Goal: Transaction & Acquisition: Purchase product/service

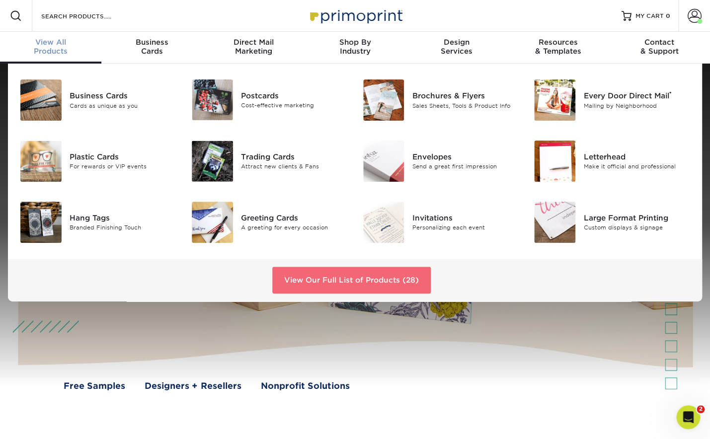
click at [391, 284] on link "View Our Full List of Products (28)" at bounding box center [351, 280] width 158 height 27
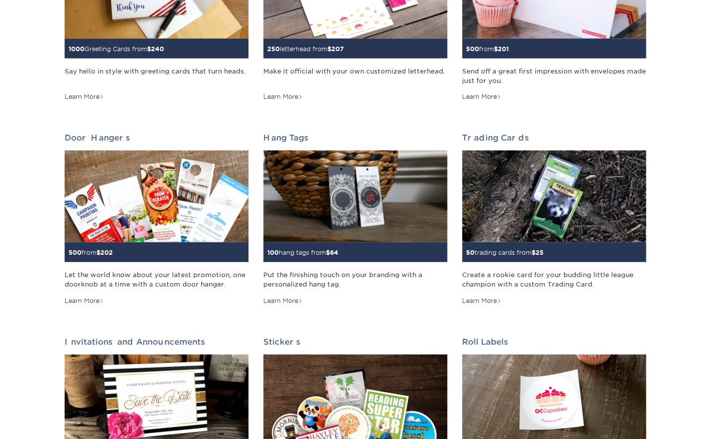
scroll to position [679, 0]
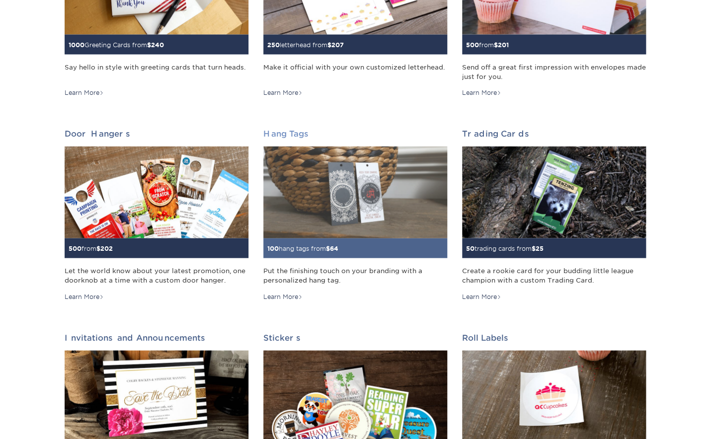
click at [289, 137] on h2 "Hang Tags" at bounding box center [355, 133] width 184 height 9
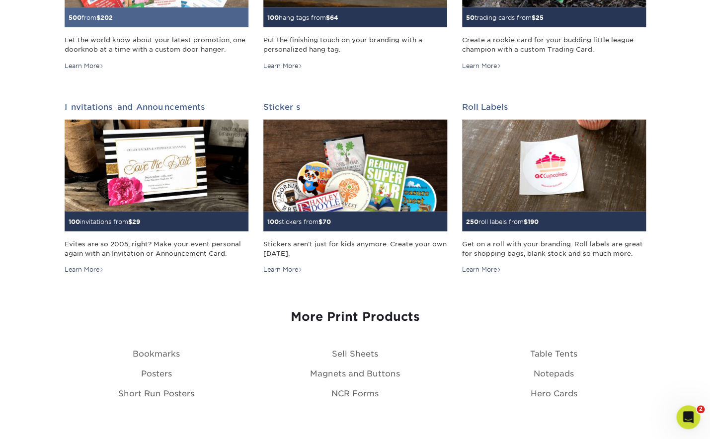
scroll to position [0, 0]
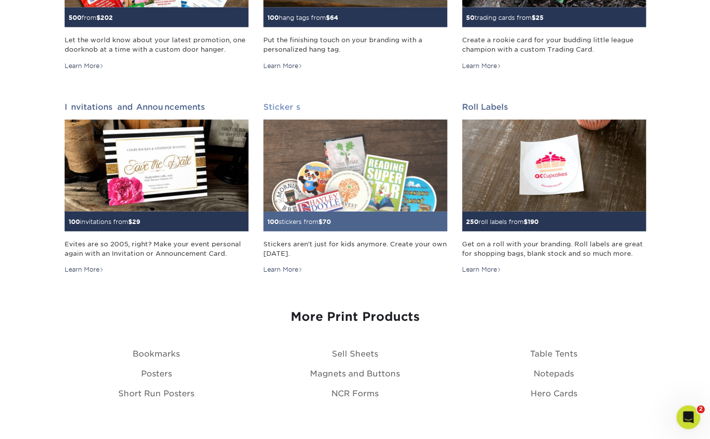
click at [339, 150] on img at bounding box center [355, 166] width 184 height 92
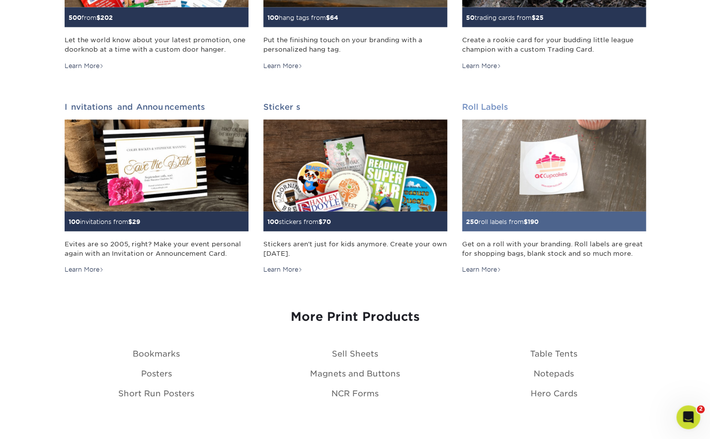
click at [540, 147] on img at bounding box center [554, 166] width 184 height 92
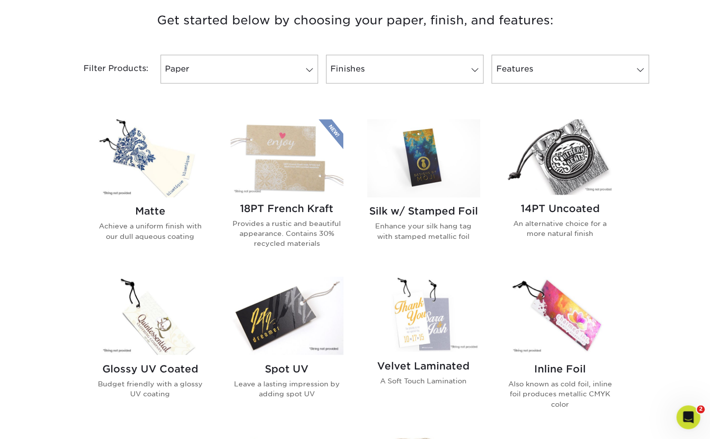
scroll to position [334, 0]
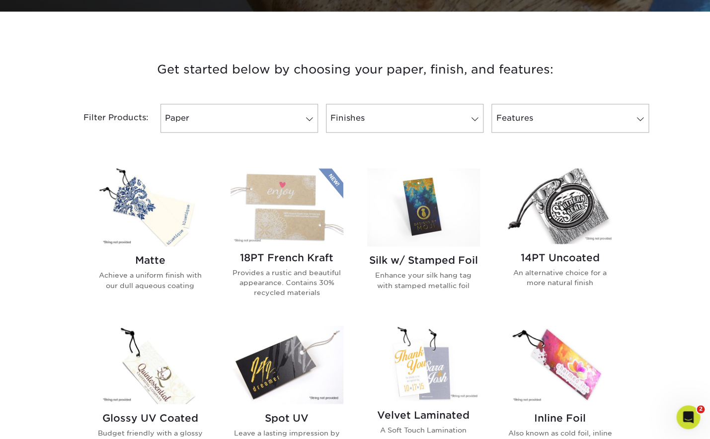
click at [144, 223] on img at bounding box center [150, 207] width 113 height 78
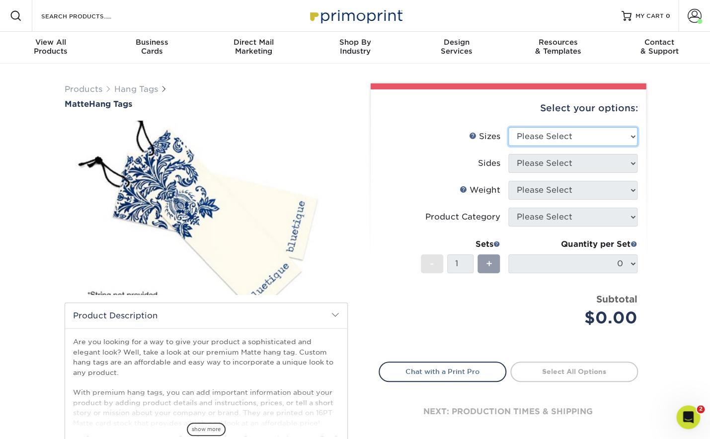
select select "2.00x3.50"
click option "2" x 3.5"" at bounding box center [0, 0] width 0 height 0
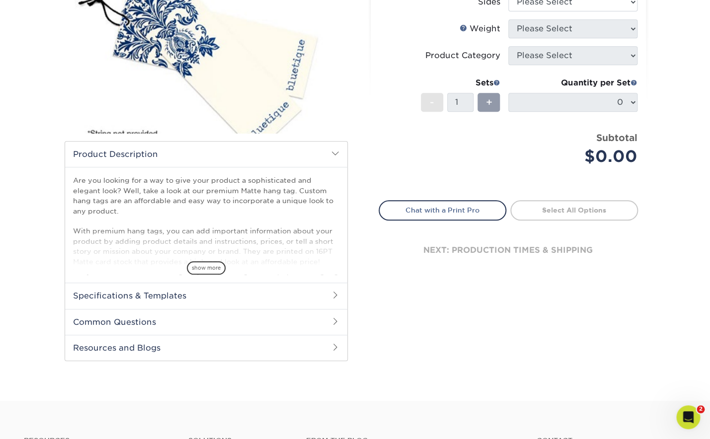
scroll to position [165, 0]
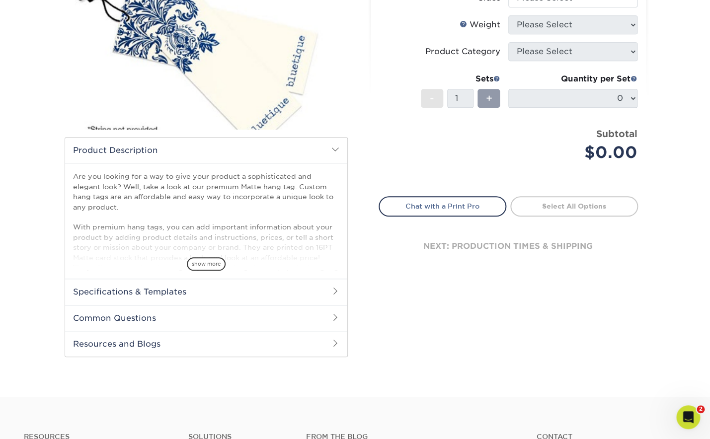
click at [274, 292] on h2 "Specifications & Templates" at bounding box center [206, 292] width 282 height 26
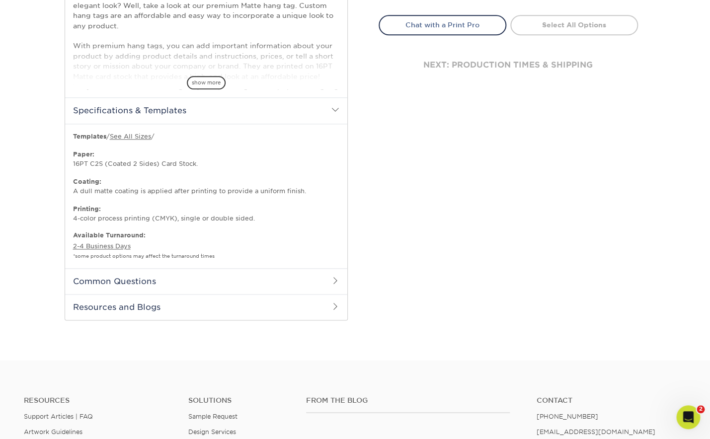
scroll to position [346, 0]
click at [126, 139] on link "See All Sizes" at bounding box center [130, 137] width 41 height 7
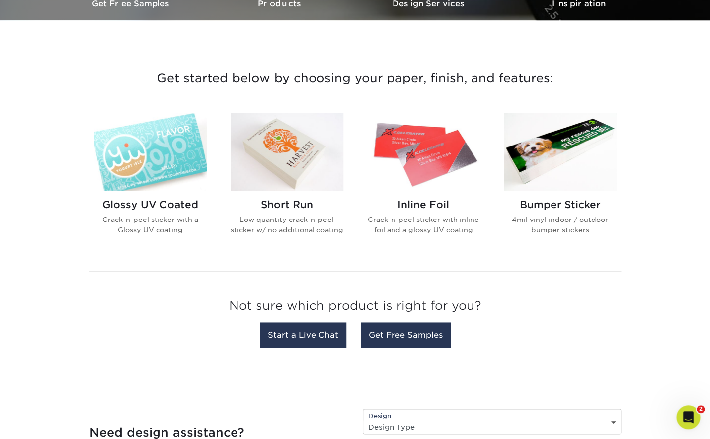
scroll to position [326, 0]
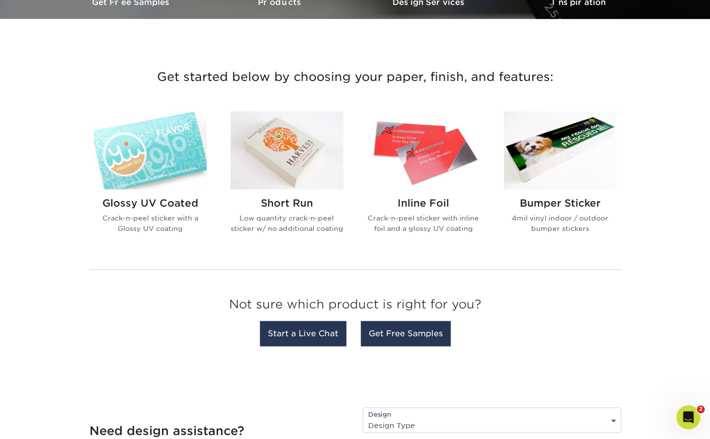
click at [132, 146] on img at bounding box center [150, 150] width 113 height 78
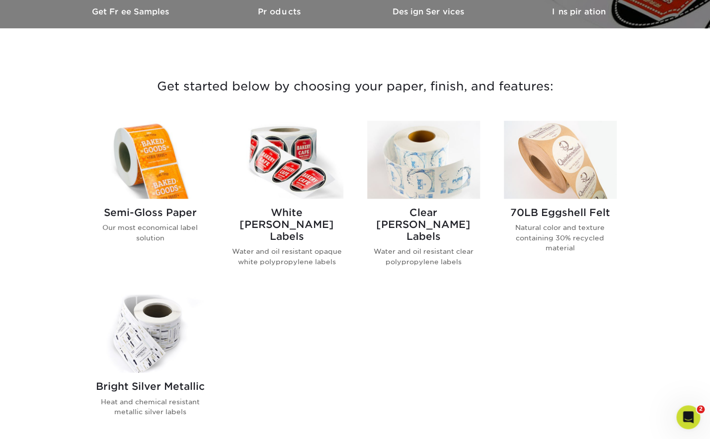
scroll to position [349, 0]
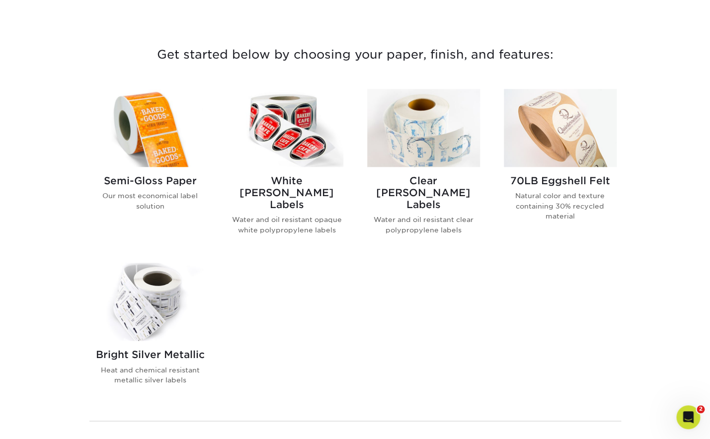
click at [275, 128] on img at bounding box center [287, 128] width 113 height 78
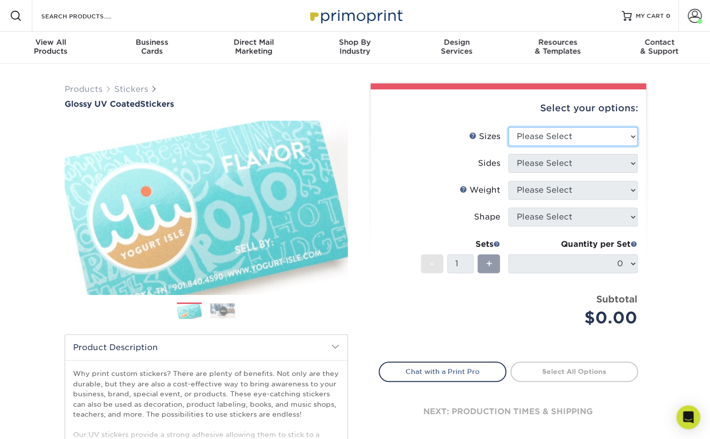
click at [508, 127] on select "Please Select 1.5" x 2.5" 2" x 2" 2" x 3" 2" x 3.5" 2" x 4" 2" x 8" 2.12" x 5.5…" at bounding box center [572, 136] width 129 height 19
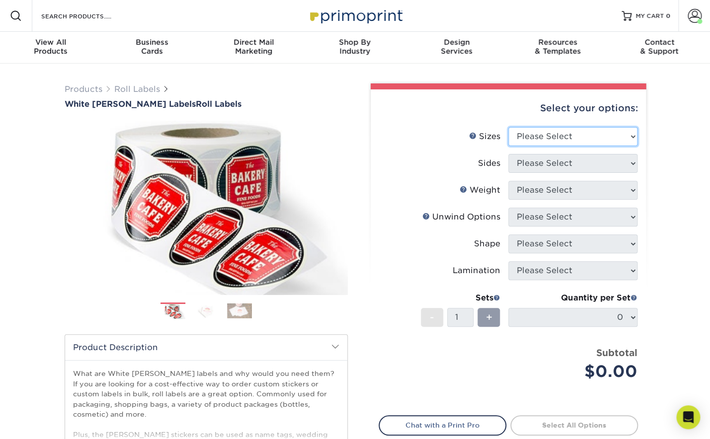
click at [508, 127] on select "Please Select 1" x 1" 1" x 2" 1" x 2.5" 1" x 3" 1.5" x 1.5" 1.5" x 2.5" 1.5" x …" at bounding box center [572, 136] width 129 height 19
select select "2.00x2.00"
click option "2" x 2"" at bounding box center [0, 0] width 0 height 0
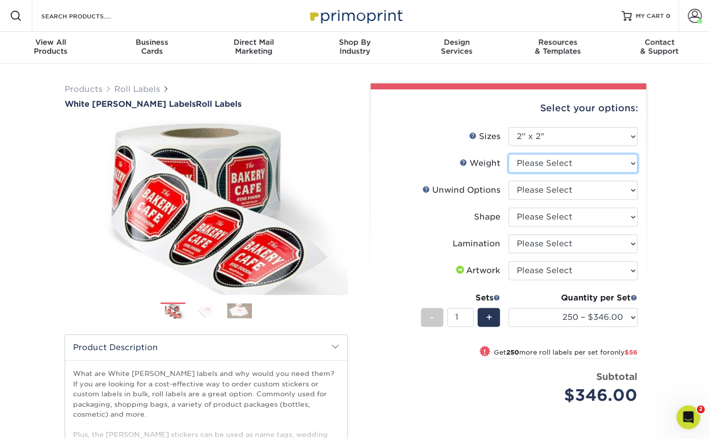
select select "WHBOPP"
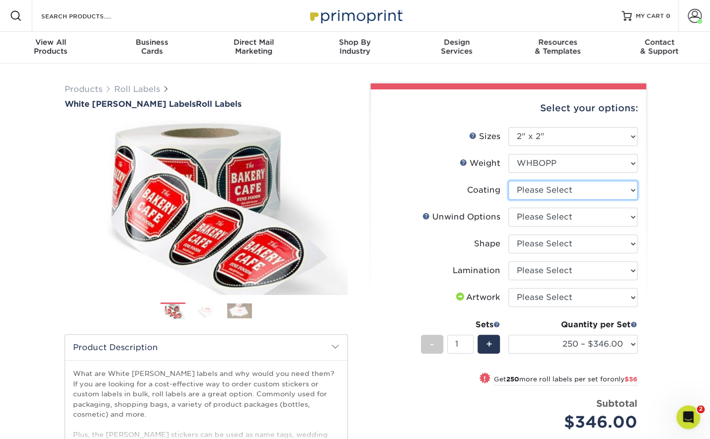
select select "3e7618de-abca-4bda-9f97-8b9129e913d8"
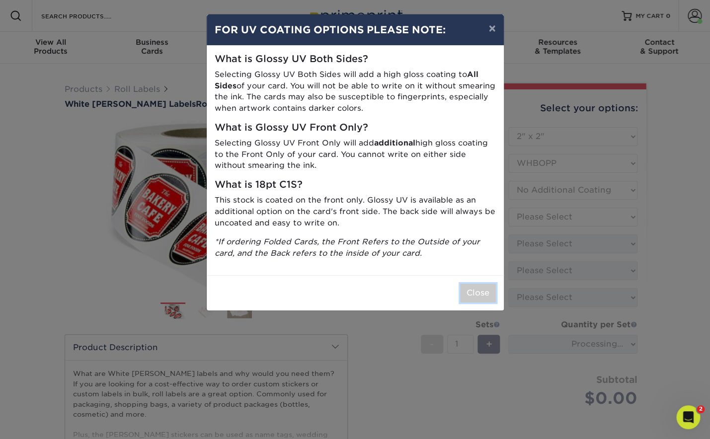
drag, startPoint x: 474, startPoint y: 300, endPoint x: 479, endPoint y: 298, distance: 5.4
click at [474, 300] on button "Close" at bounding box center [478, 293] width 36 height 19
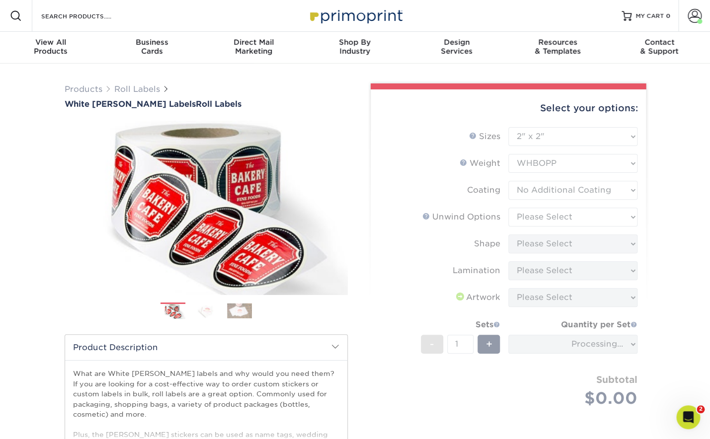
click at [570, 216] on form "Sizes Help Sizes Please Select 1" x 1" 1" x 2" 1" x 2.5" 1" x 3" 1.5" x 1.5" 1.…" at bounding box center [508, 279] width 259 height 304
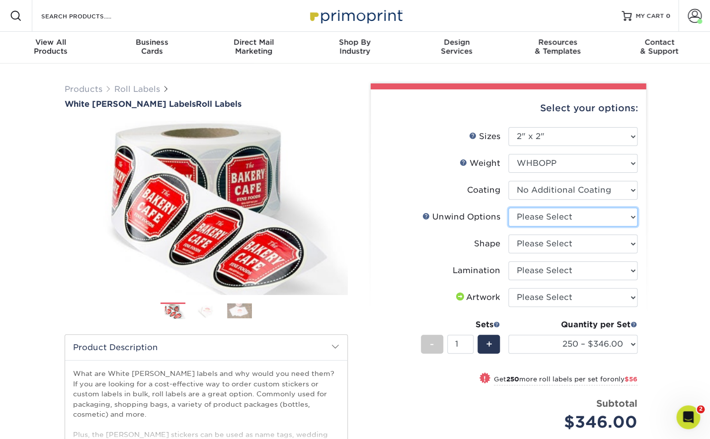
select select "d16c2772-aac7-41d6-a124-047cd7375882"
click option "Not Important" at bounding box center [0, 0] width 0 height 0
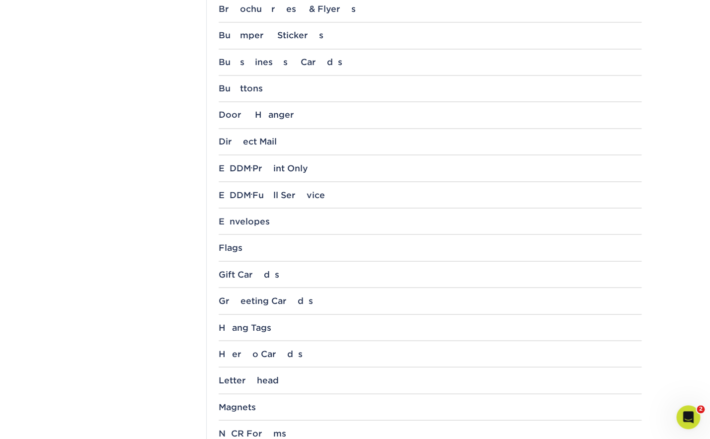
scroll to position [558, 0]
click at [243, 324] on div "Hang Tags" at bounding box center [430, 326] width 423 height 10
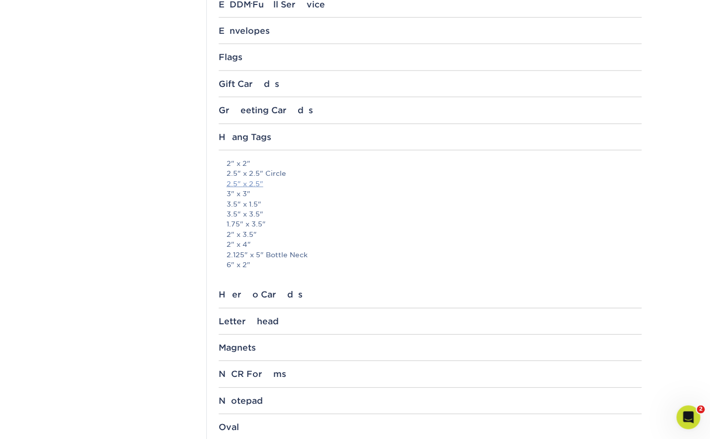
scroll to position [749, 0]
click at [248, 203] on link "3.5" x 1.5"" at bounding box center [244, 203] width 35 height 8
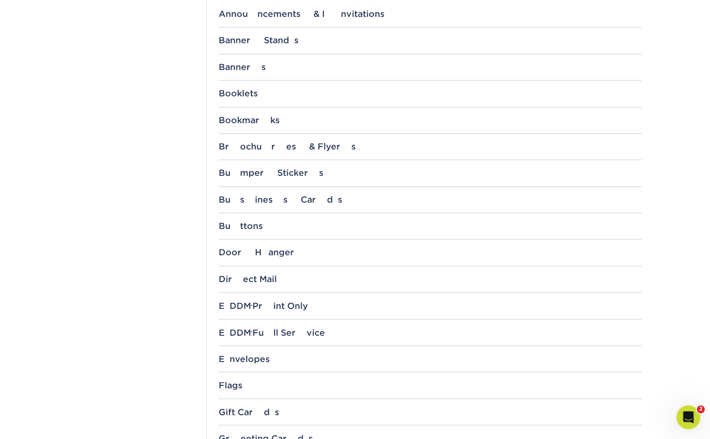
scroll to position [410, 0]
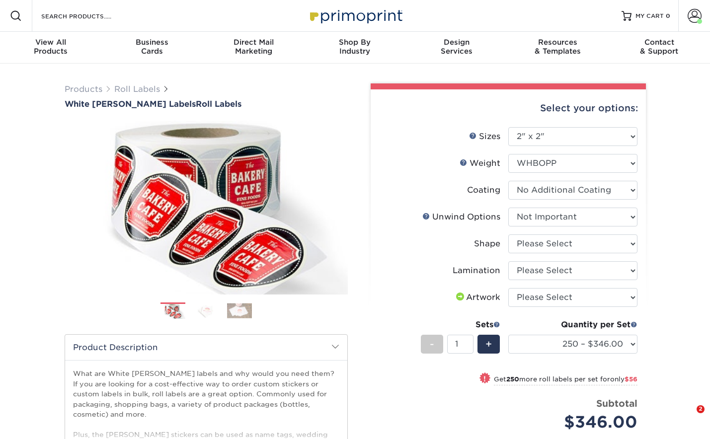
select select "2.00x2.00"
select select "d16c2772-aac7-41d6-a124-047cd7375882"
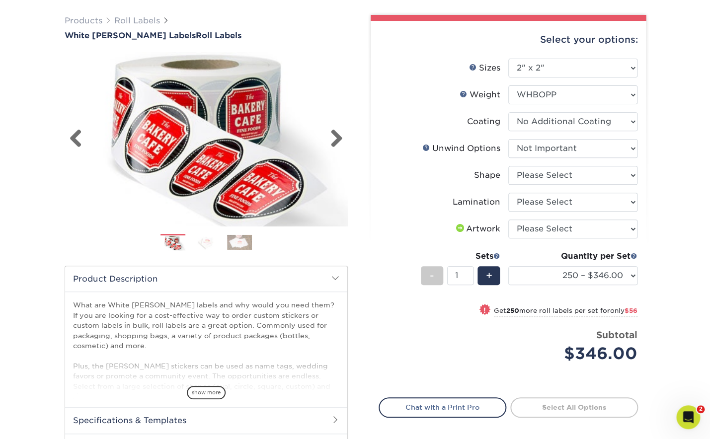
scroll to position [106, 0]
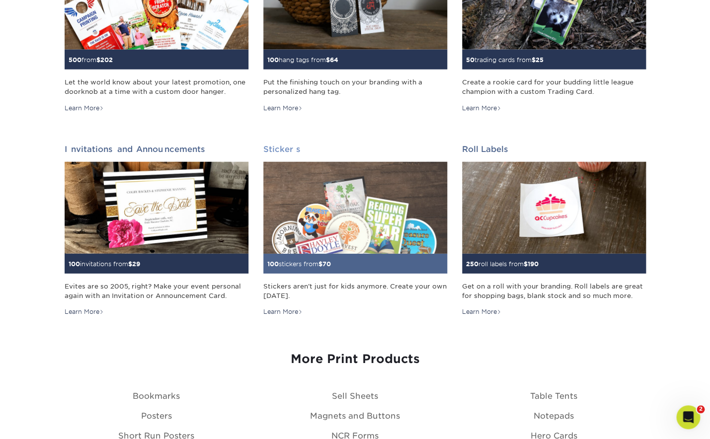
scroll to position [862, 0]
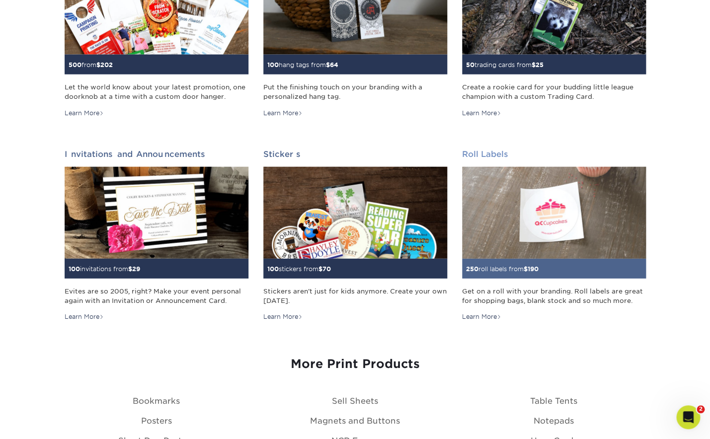
click at [548, 212] on img at bounding box center [554, 213] width 184 height 92
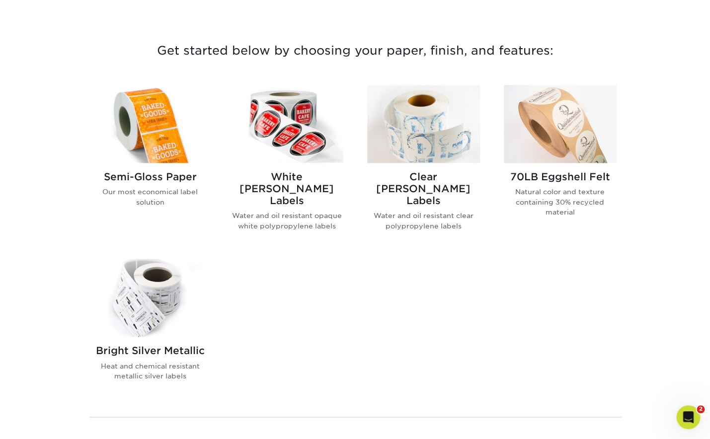
scroll to position [353, 0]
click at [300, 178] on h2 "White [PERSON_NAME] Labels" at bounding box center [287, 188] width 113 height 36
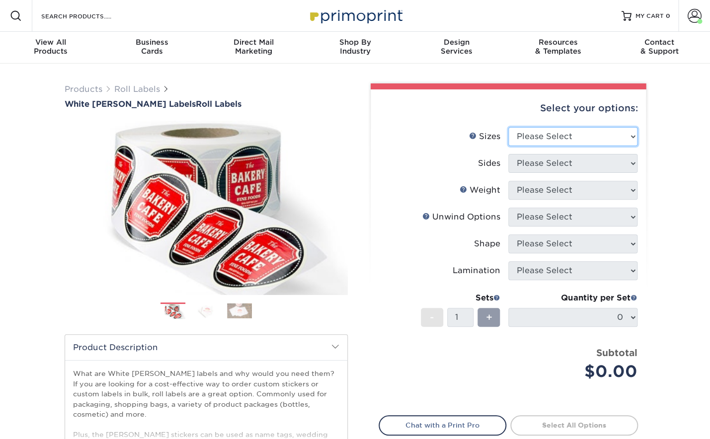
click at [508, 127] on select "Please Select 1" x 1" 1" x 2" 1" x 2.5" 1" x 3" 1.5" x 1.5" 1.5" x 2.5" 1.5" x …" at bounding box center [572, 136] width 129 height 19
select select "2.00x2.00"
click option "2" x 2"" at bounding box center [0, 0] width 0 height 0
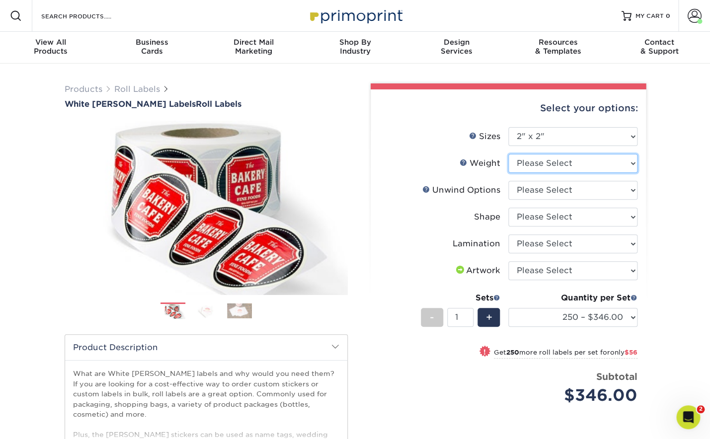
select select "WHBOPP"
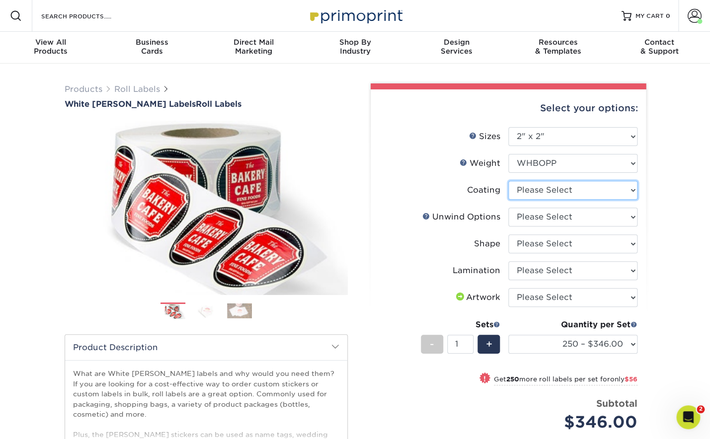
select select "3e7618de-abca-4bda-9f97-8b9129e913d8"
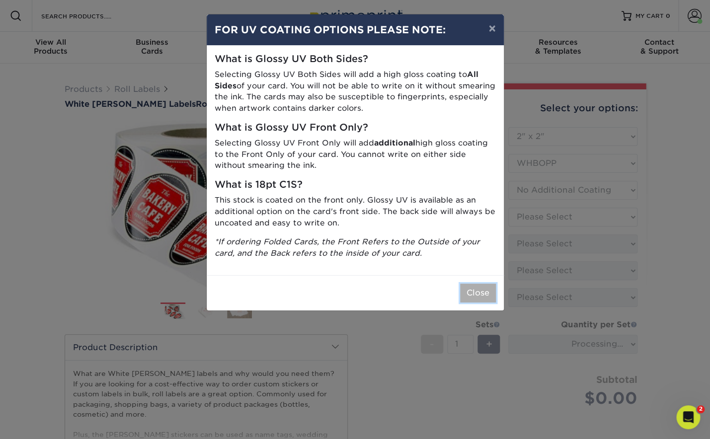
drag, startPoint x: 490, startPoint y: 293, endPoint x: 517, endPoint y: 277, distance: 31.6
click at [490, 293] on button "Close" at bounding box center [478, 293] width 36 height 19
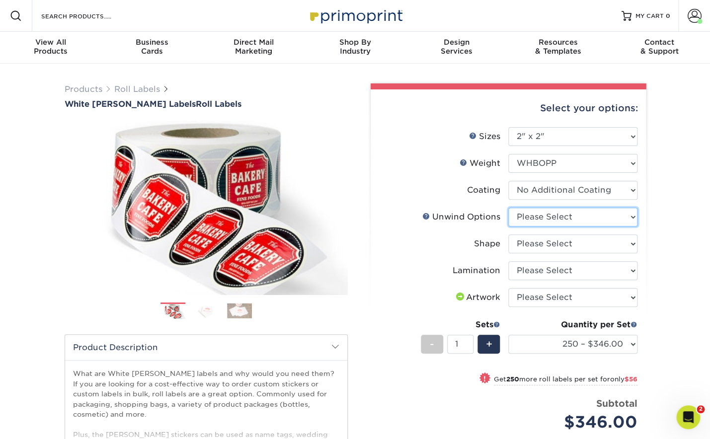
select select "d16c2772-aac7-41d6-a124-047cd7375882"
click option "Not Important" at bounding box center [0, 0] width 0 height 0
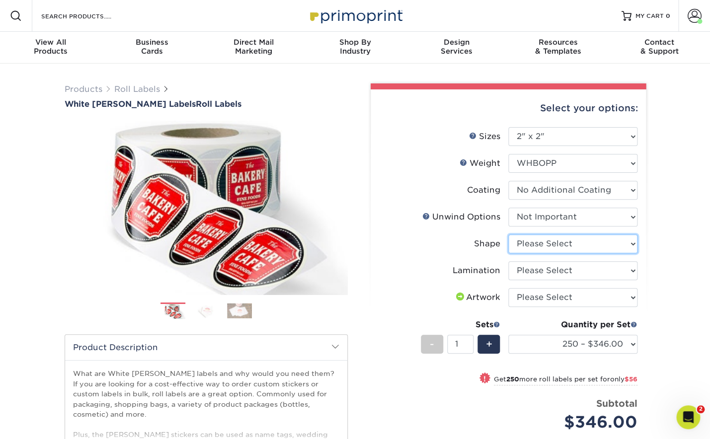
select select "6a4bfab9-463a-4bf8-bd79-c91922877206"
click option "Circle" at bounding box center [0, 0] width 0 height 0
select select "eff8cfea-abf7-4cab-a64a-391be13b3076"
click option "No Lamination" at bounding box center [0, 0] width 0 height 0
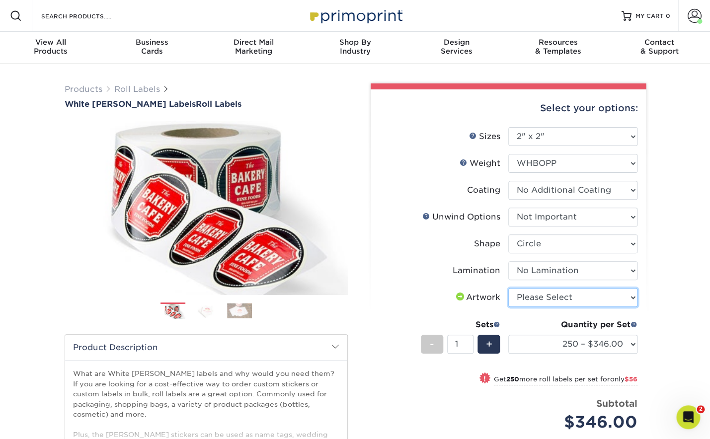
select select "upload"
click option "I will upload files" at bounding box center [0, 0] width 0 height 0
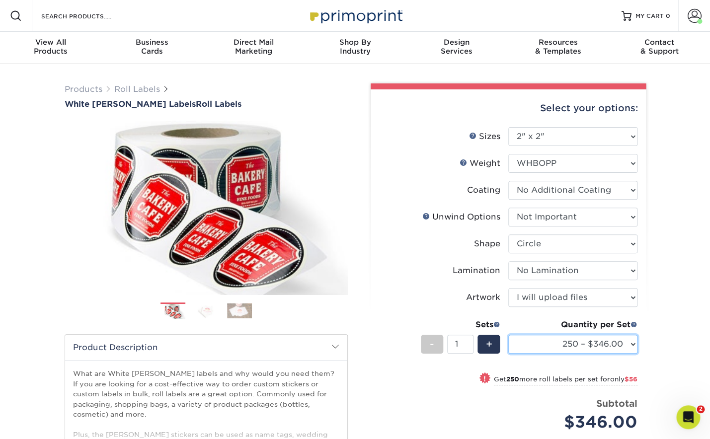
click at [508, 335] on select "250 – $346.00 500 – $402.00 1000 – $434.00 2500 – $475.00 5000 – $482.00 10000 …" at bounding box center [572, 344] width 129 height 19
click at [674, 209] on div "Products Roll Labels White BOPP Labels Roll Labels Previous Next /" at bounding box center [355, 329] width 710 height 531
click at [508, 335] on select "250 – $346.00 500 – $402.00 1000 – $434.00 2500 – $475.00 5000 – $482.00 10000 …" at bounding box center [572, 344] width 129 height 19
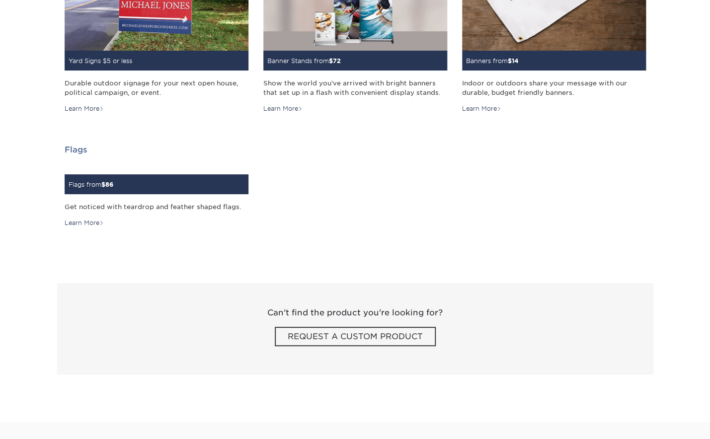
scroll to position [1318, 0]
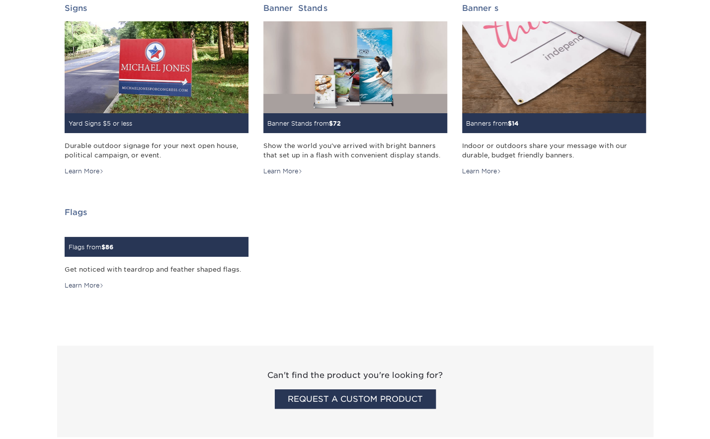
click at [352, 398] on span "REQUEST A CUSTOM PRODUCT" at bounding box center [355, 399] width 161 height 19
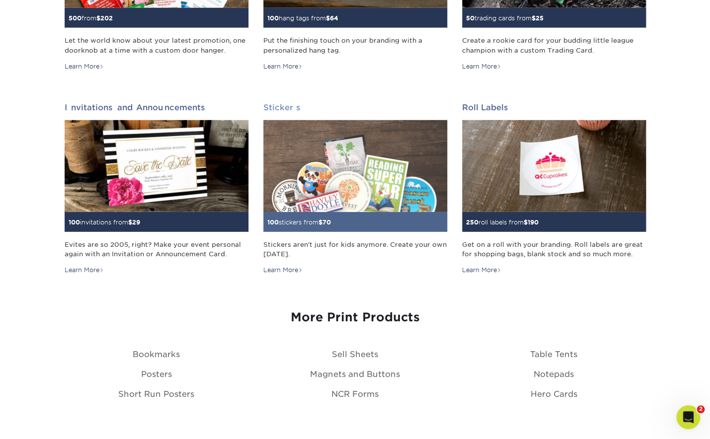
scroll to position [922, 0]
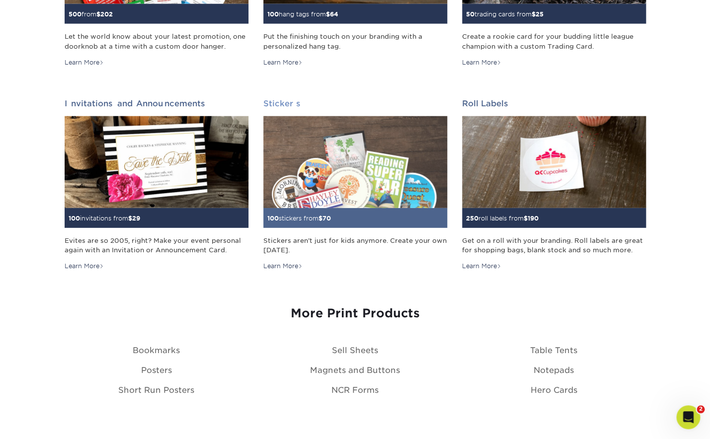
click at [345, 193] on img at bounding box center [355, 162] width 184 height 92
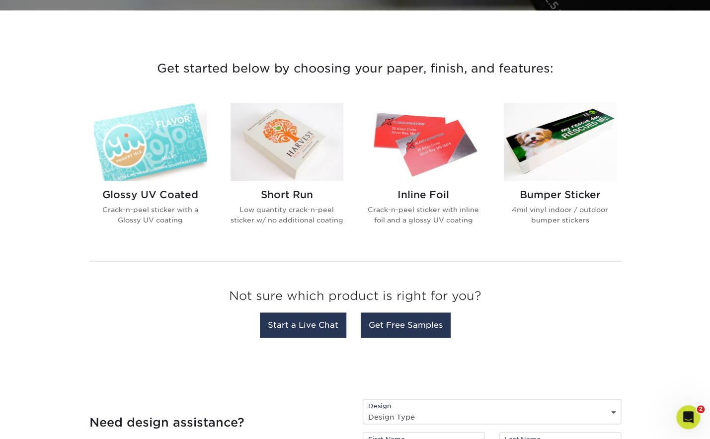
scroll to position [336, 0]
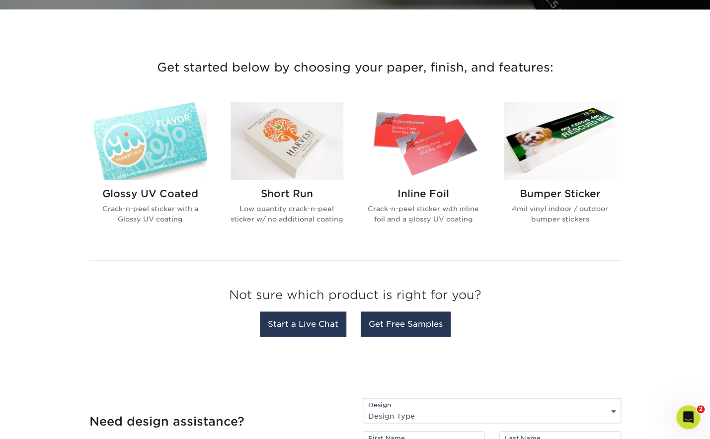
click at [282, 143] on img at bounding box center [287, 141] width 113 height 78
drag, startPoint x: 166, startPoint y: 141, endPoint x: 160, endPoint y: 138, distance: 7.1
click at [166, 141] on img at bounding box center [150, 141] width 113 height 78
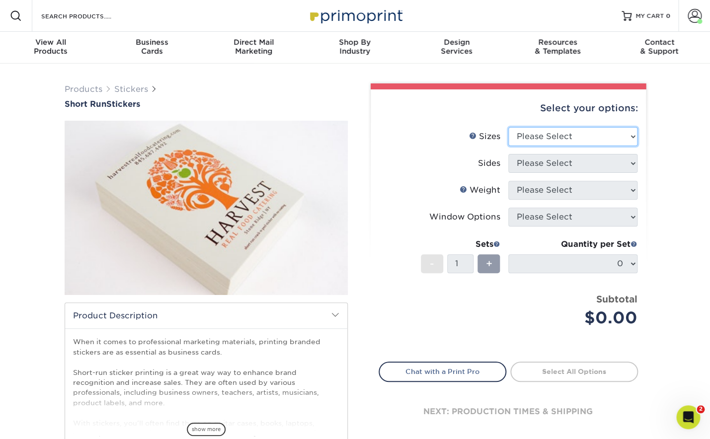
click at [508, 127] on select "Please Select 1.5" x 3.5" 1.75" x 3.5" 2" x 2" 2" x 3" 2" x 3.5" 2" x 4" 2" x 8…" at bounding box center [572, 136] width 129 height 19
select select "2.00x2.00"
click option "2" x 2"" at bounding box center [0, 0] width 0 height 0
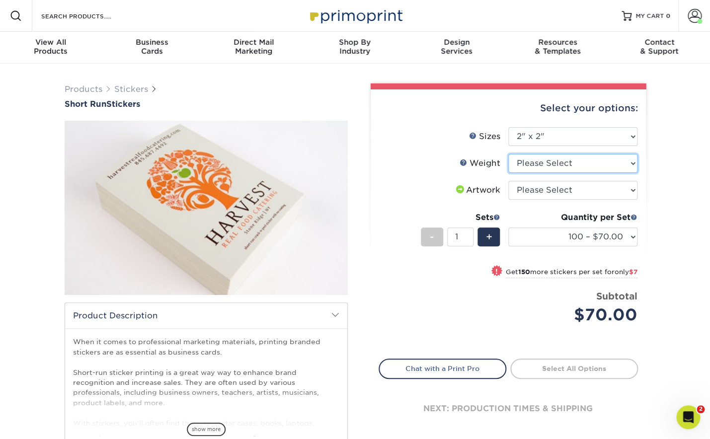
select select "Crack and Peel"
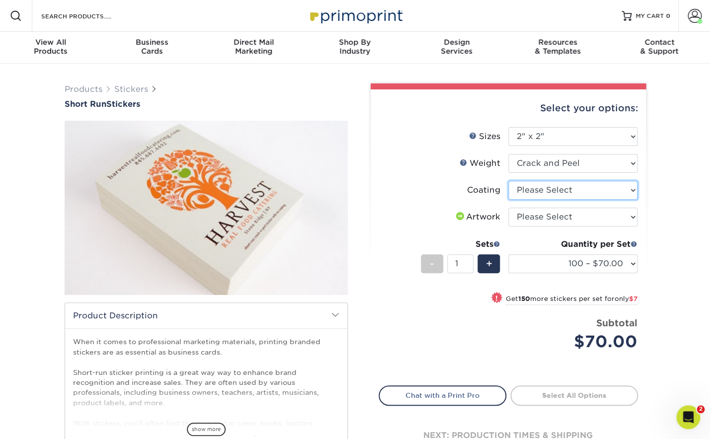
select select "3e7618de-abca-4bda-9f97-8b9129e913d8"
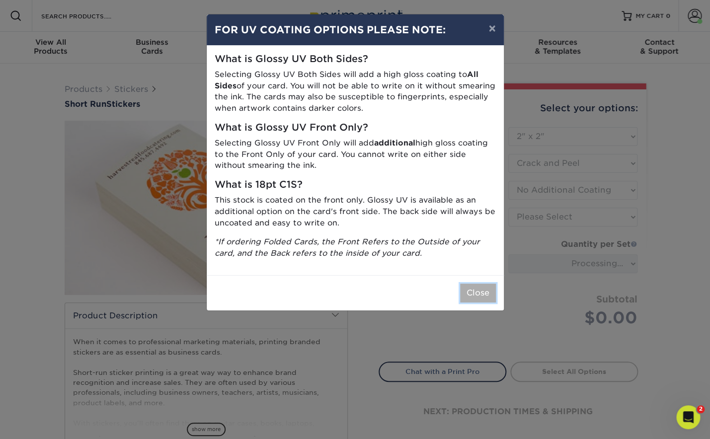
click at [484, 296] on button "Close" at bounding box center [478, 293] width 36 height 19
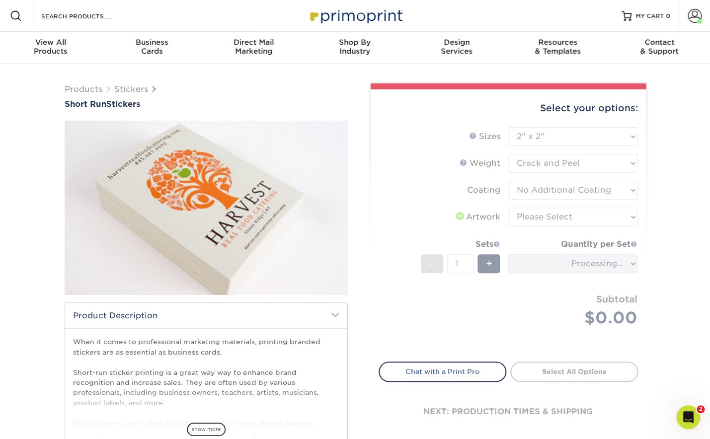
click at [556, 221] on form "Sizes Help Sizes Please Select 1.5" x 3.5" 1.75" x 3.5" 2" x 2" 2" x 3" 2" x 3.…" at bounding box center [508, 238] width 259 height 223
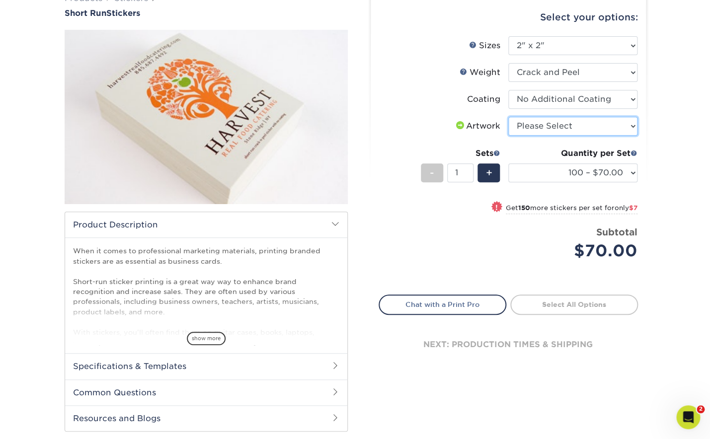
scroll to position [127, 0]
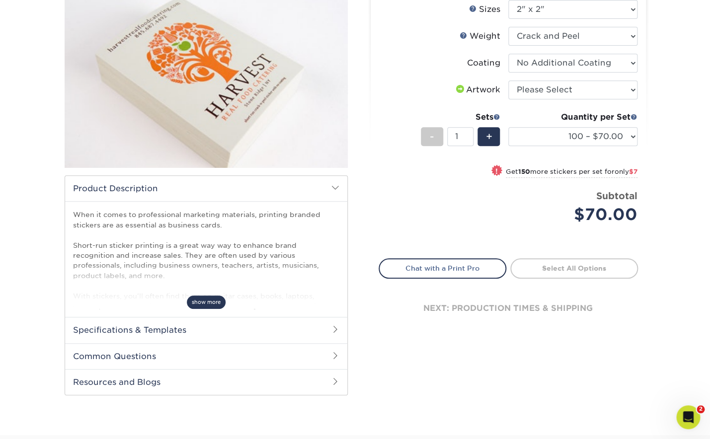
click at [203, 303] on span "show more" at bounding box center [206, 302] width 39 height 13
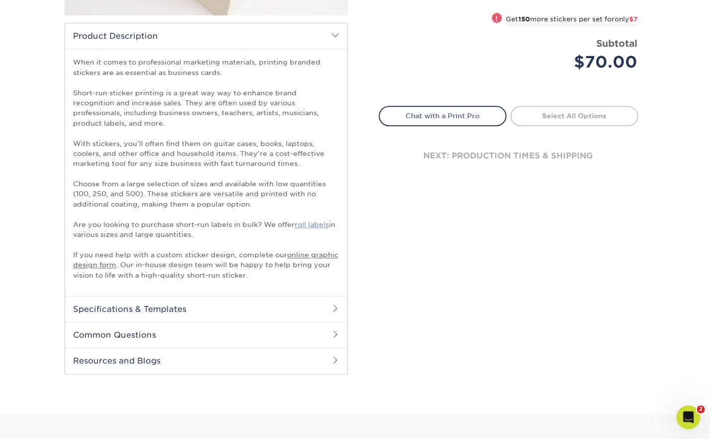
scroll to position [281, 0]
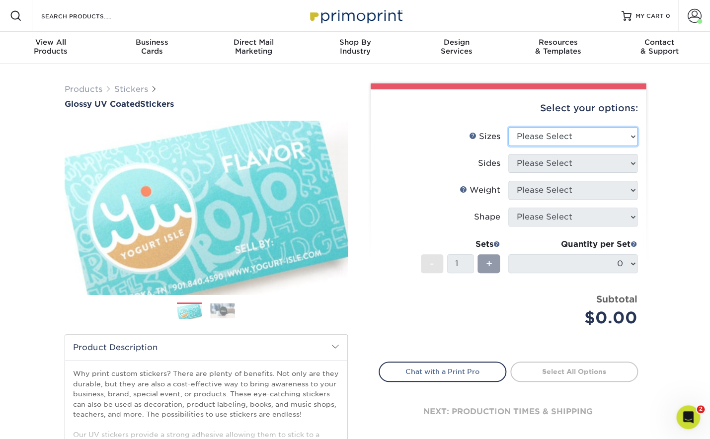
click at [508, 127] on select "Please Select 1.5" x 2.5" 2" x 2" 2" x 3" 2" x 3.5" 2" x 4" 2" x 8" 2.12" x 5.5…" at bounding box center [572, 136] width 129 height 19
select select "2.00x2.00"
click option "2" x 2"" at bounding box center [0, 0] width 0 height 0
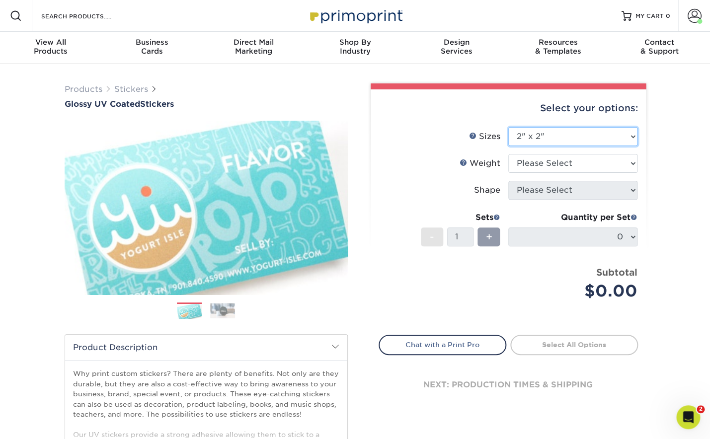
click at [508, 127] on select "Please Select 1.5" x 2.5" 2" x 2" 2" x 3" 2" x 3.5" 2" x 4" 2" x 8" 2.12" x 5.5…" at bounding box center [572, 136] width 129 height 19
click at [225, 311] on img at bounding box center [222, 310] width 25 height 15
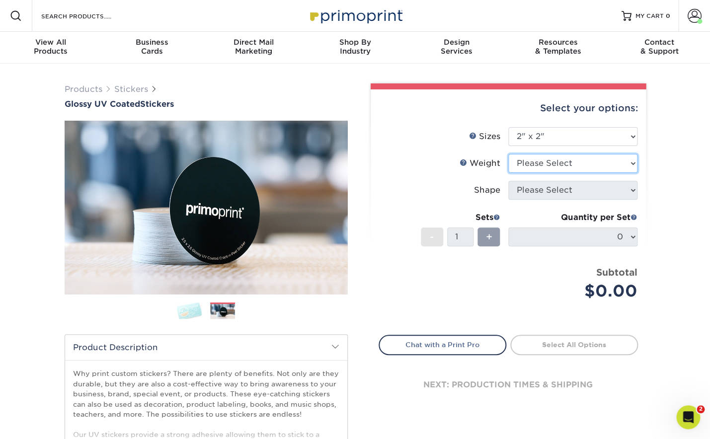
select select "Crack and Peel - Round"
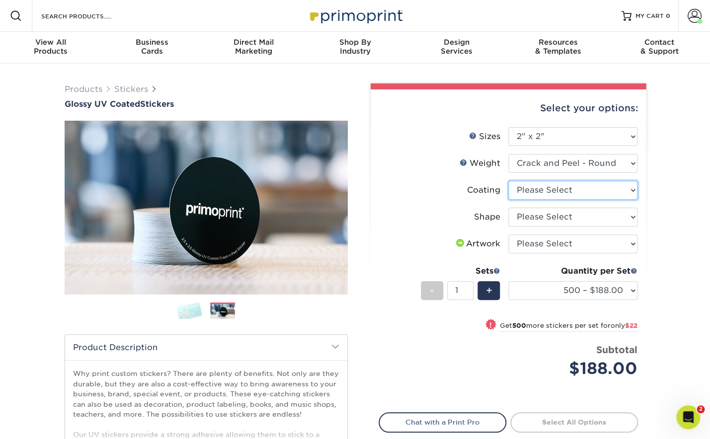
select select "1e8116af-acfc-44b1-83dc-8181aa338834"
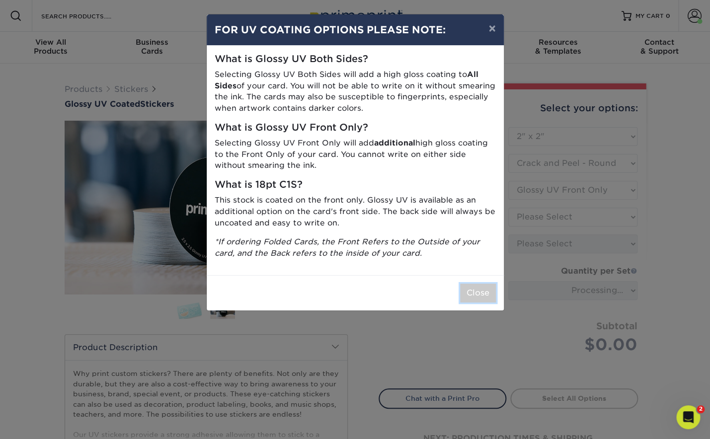
click at [482, 292] on button "Close" at bounding box center [478, 293] width 36 height 19
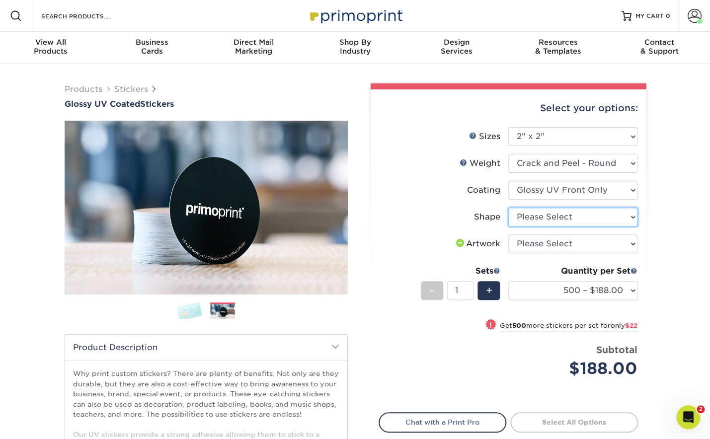
select select "standard"
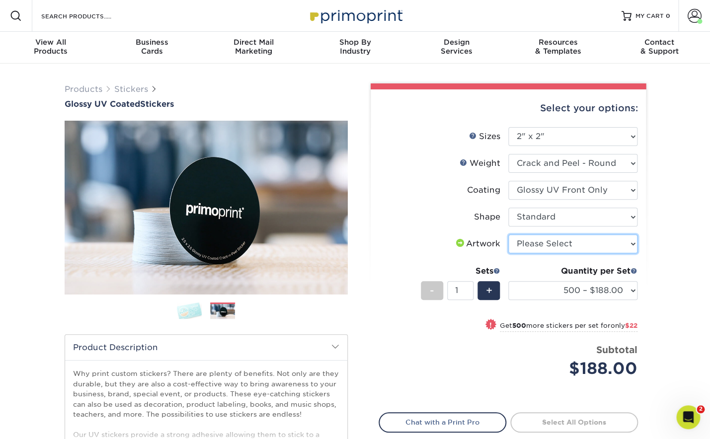
select select "upload"
click option "I will upload files" at bounding box center [0, 0] width 0 height 0
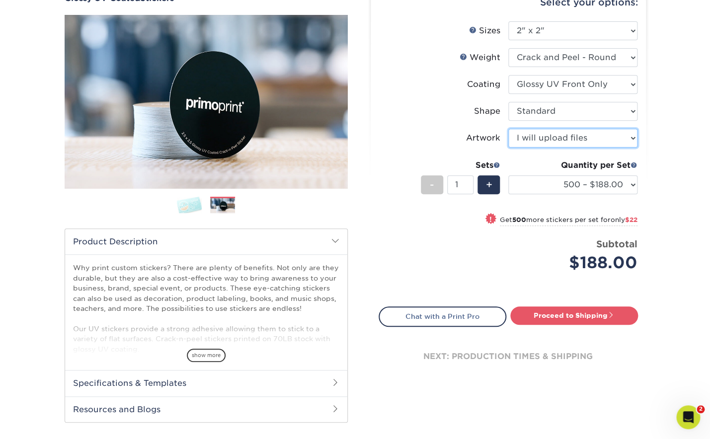
scroll to position [118, 0]
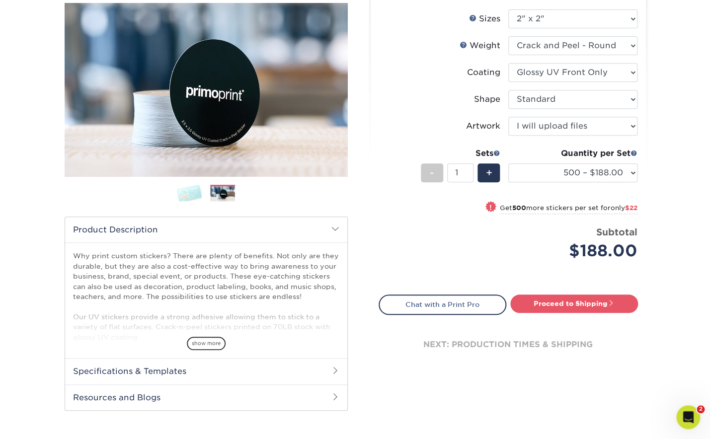
click at [206, 335] on div "show more" at bounding box center [206, 327] width 266 height 48
click at [207, 339] on span "show more" at bounding box center [206, 343] width 39 height 13
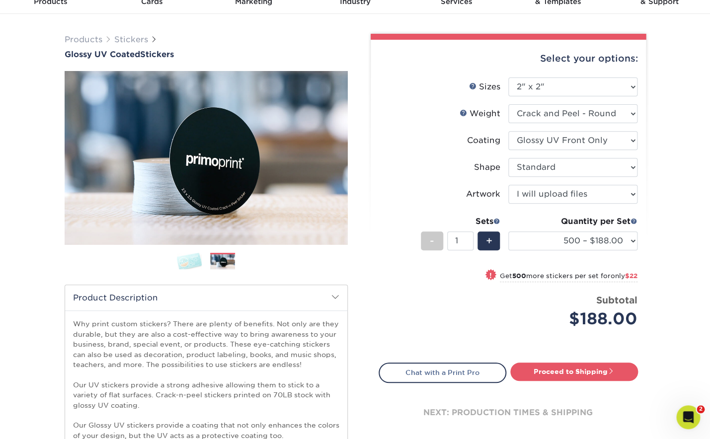
scroll to position [18, 0]
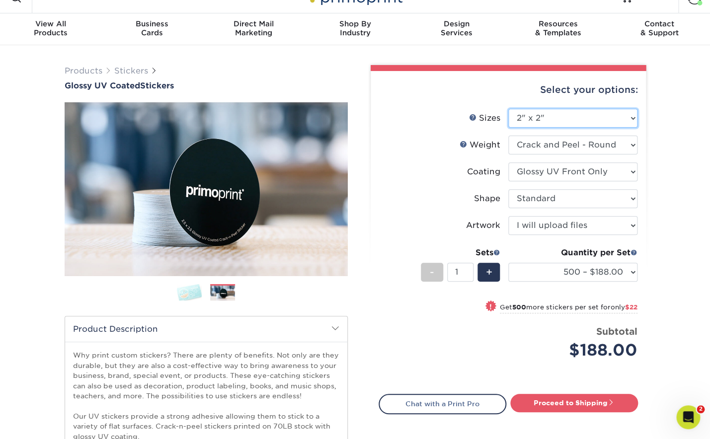
click at [508, 109] on select "Please Select 1.5" x 2.5" 2" x 2" 2" x 3" 2" x 3.5" 2" x 4" 2" x 8" 2.12" x 5.5…" at bounding box center [572, 118] width 129 height 19
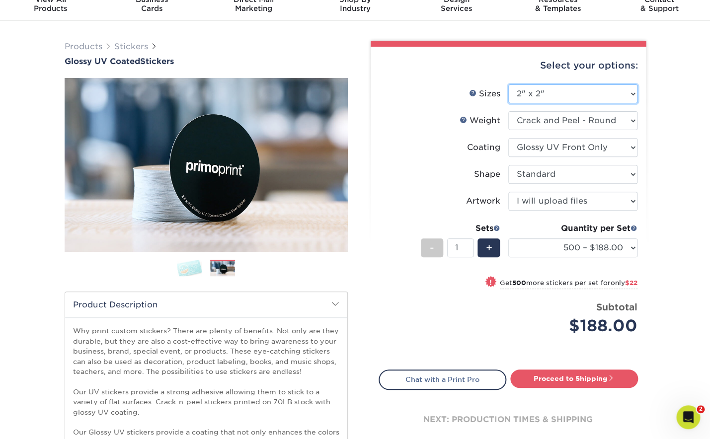
scroll to position [0, 0]
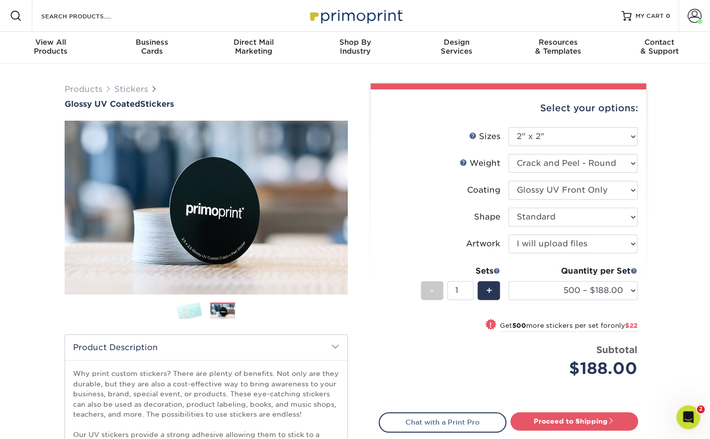
click at [188, 309] on img at bounding box center [189, 310] width 25 height 17
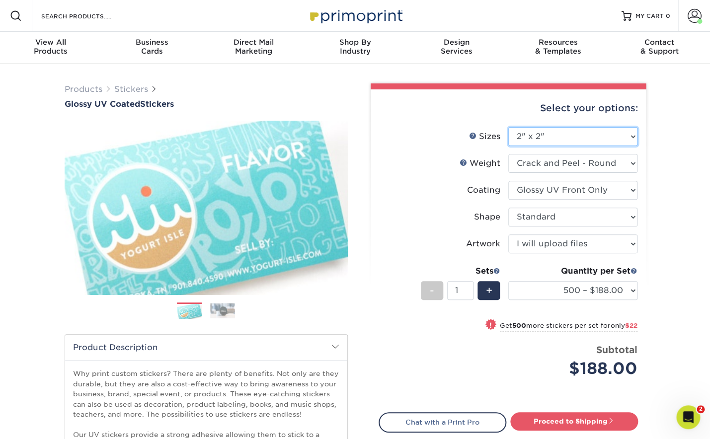
click at [508, 127] on select "Please Select 1.5" x 2.5" 2" x 2" 2" x 3" 2" x 3.5" 2" x 4" 2" x 8" 2.12" x 5.5…" at bounding box center [572, 136] width 129 height 19
select select "2.50x2.50"
click option "2.5" x 2.5"" at bounding box center [0, 0] width 0 height 0
select select "-1"
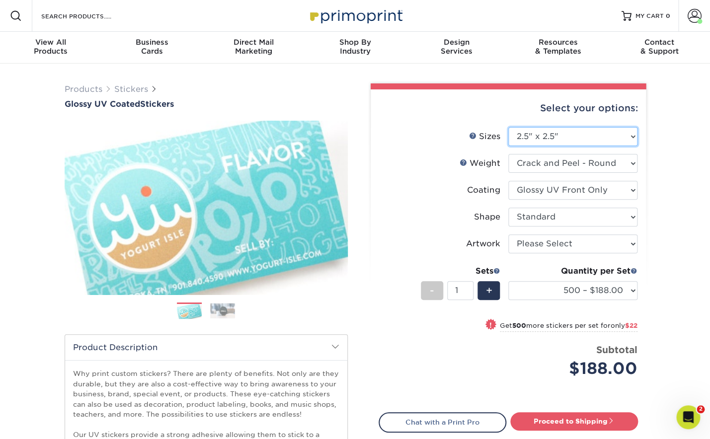
select select "-1"
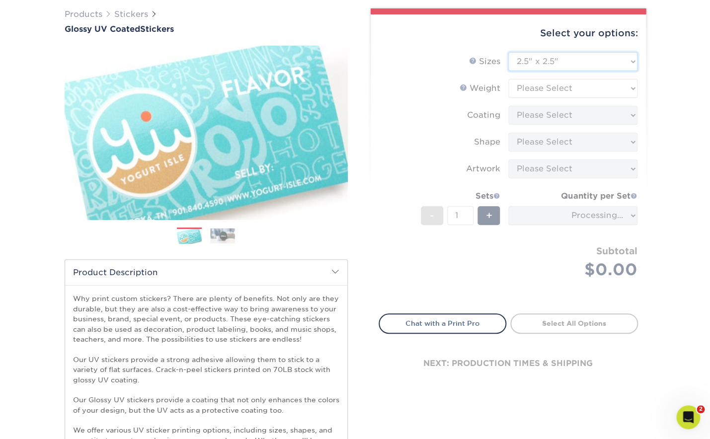
scroll to position [77, 0]
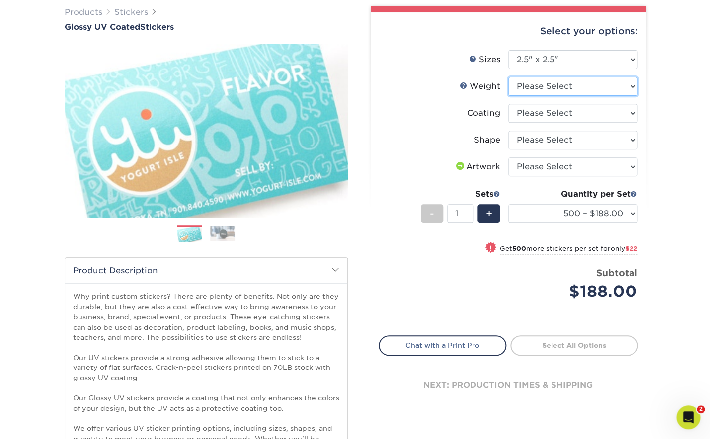
select select "Crack and Peel - Round"
select select "1e8116af-acfc-44b1-83dc-8181aa338834"
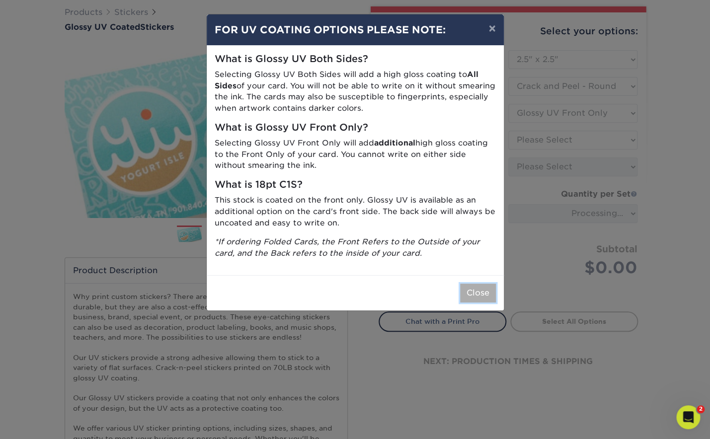
click at [472, 297] on button "Close" at bounding box center [478, 293] width 36 height 19
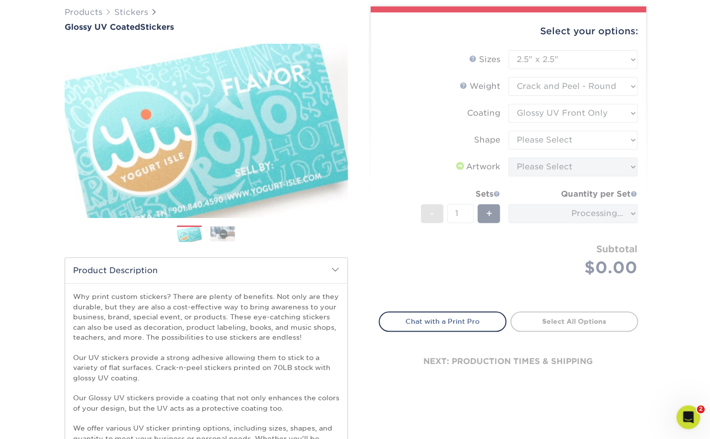
click at [562, 134] on form "Sizes Help Sizes Please Select 1.5" x 2.5" 2" x 2" 2" x 3" 2" x 3.5" 2" x 4" 2"…" at bounding box center [508, 175] width 259 height 250
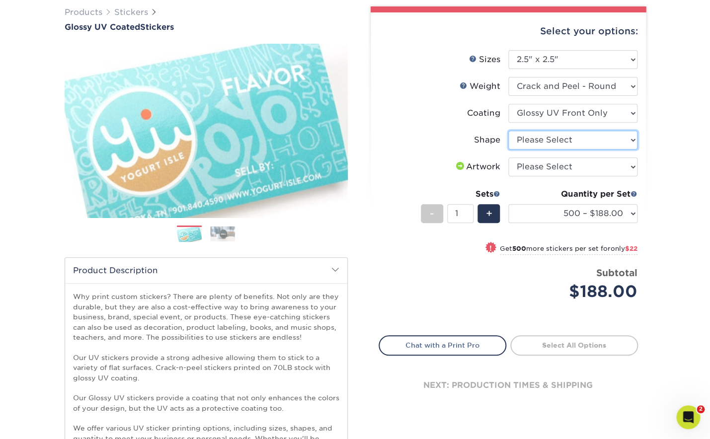
select select "standard"
select select "upload"
click option "I will upload files" at bounding box center [0, 0] width 0 height 0
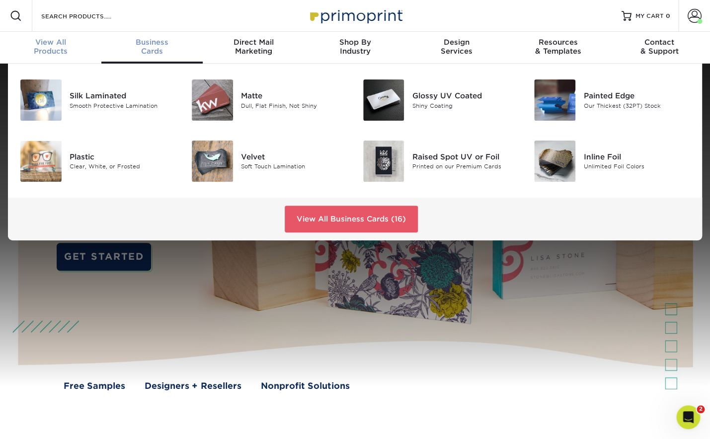
click at [55, 46] on span "View All" at bounding box center [50, 42] width 101 height 9
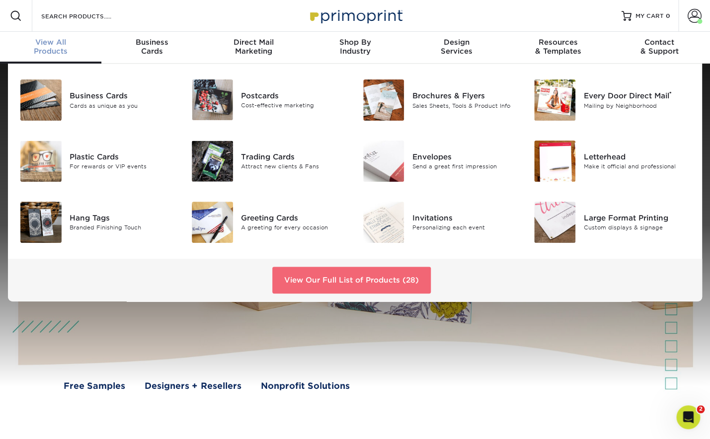
click at [325, 274] on link "View Our Full List of Products (28)" at bounding box center [351, 280] width 158 height 27
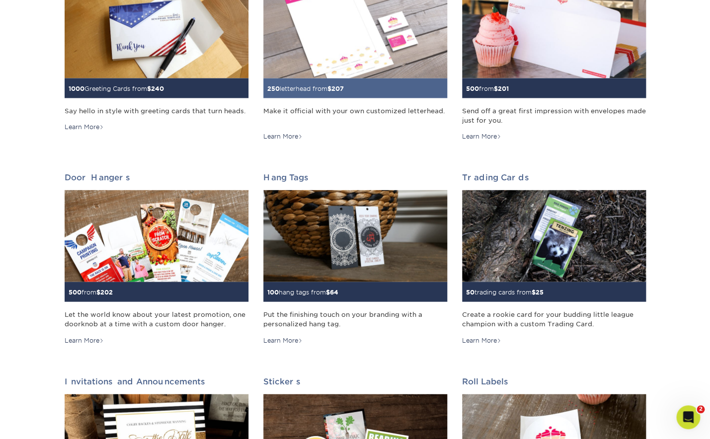
scroll to position [645, 0]
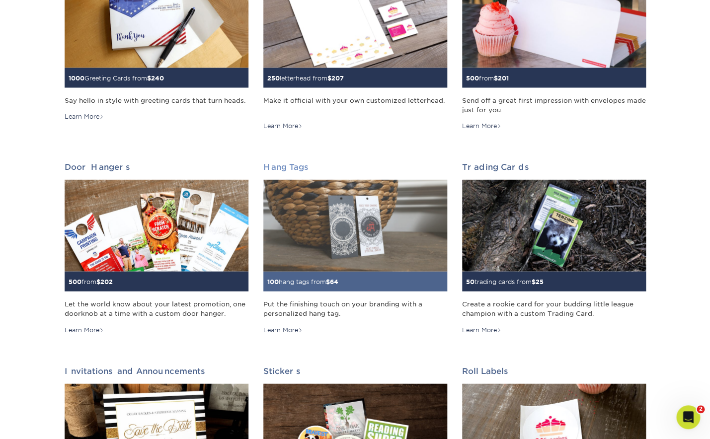
click at [325, 226] on img at bounding box center [355, 225] width 184 height 92
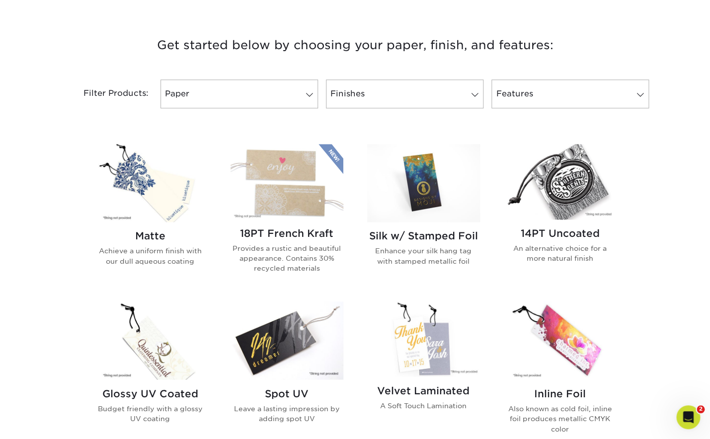
click at [146, 176] on img at bounding box center [150, 183] width 113 height 78
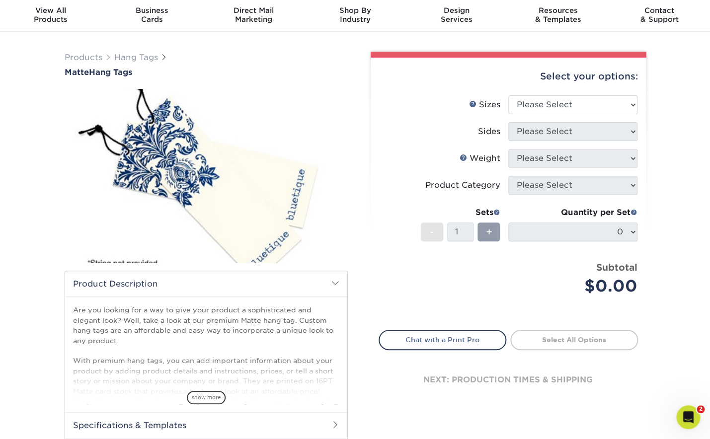
scroll to position [37, 0]
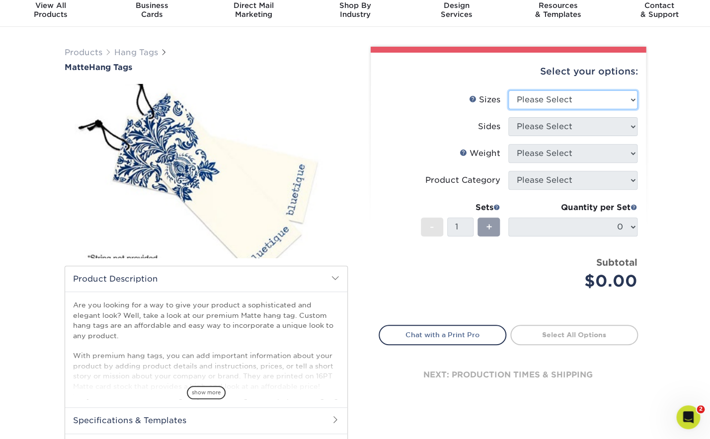
select select "1.50x3.50"
click option "1.5" x 3.5"" at bounding box center [0, 0] width 0 height 0
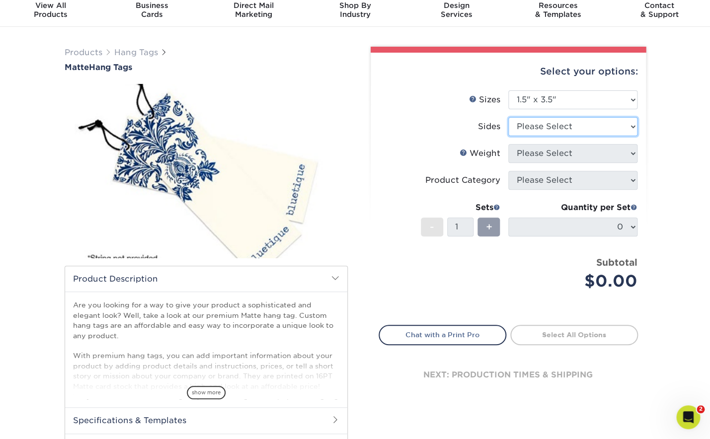
select select "32d3c223-f82c-492b-b915-ba065a00862f"
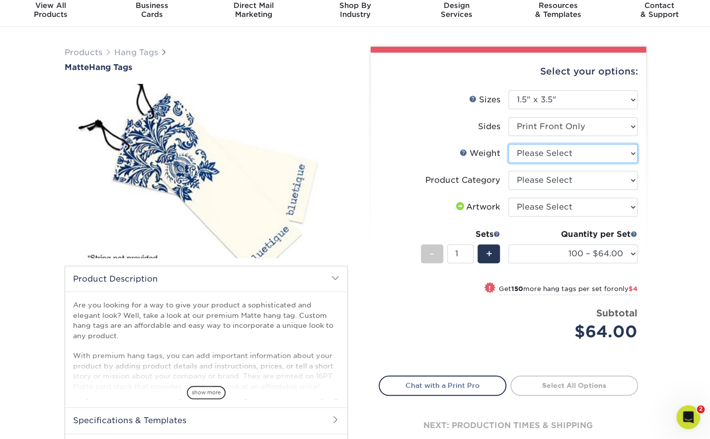
select select "16PT"
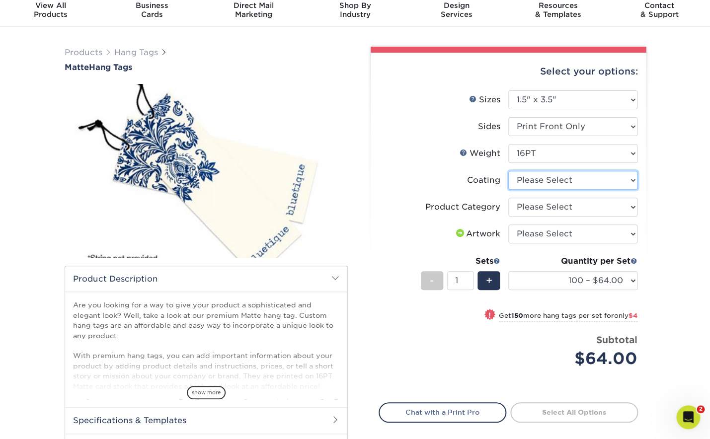
select select "121bb7b5-3b4d-429f-bd8d-bbf80e953313"
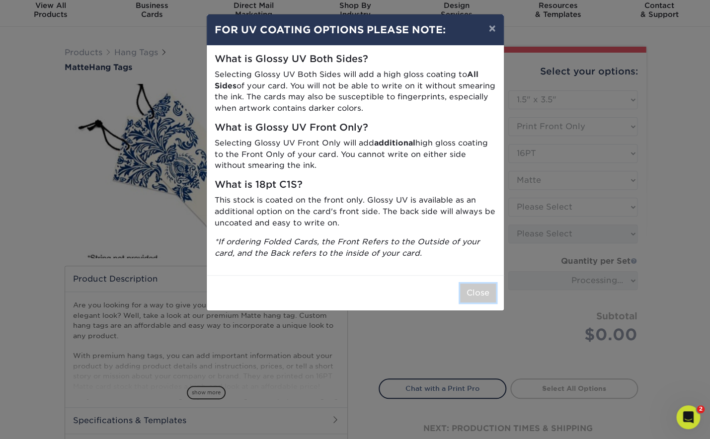
click at [477, 296] on button "Close" at bounding box center [478, 293] width 36 height 19
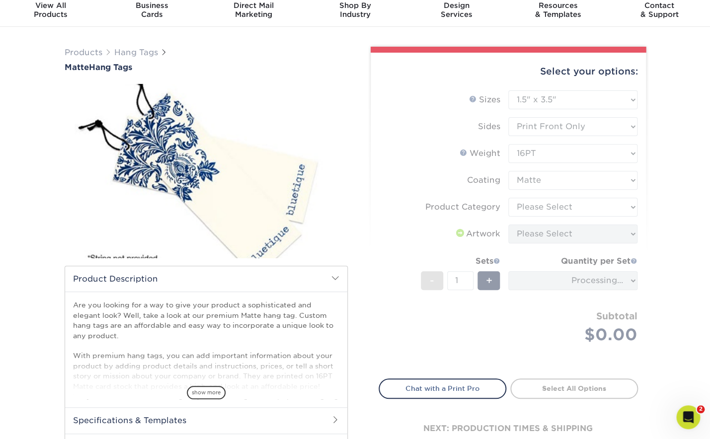
click at [555, 207] on form "Sizes Help Sizes Please Select 1.5" x 3.5" 1.75" x 3.5" 2" x 2" 2" x 3.5" 2" x …" at bounding box center [508, 228] width 259 height 277
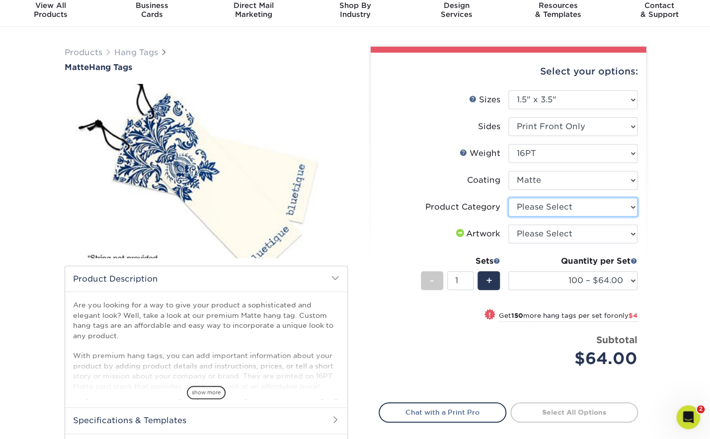
select select "428aa75b-4ae7-4398-9e0a-74f4b33909ed"
click option "Hang Tags" at bounding box center [0, 0] width 0 height 0
select select "upload"
click option "I will upload files" at bounding box center [0, 0] width 0 height 0
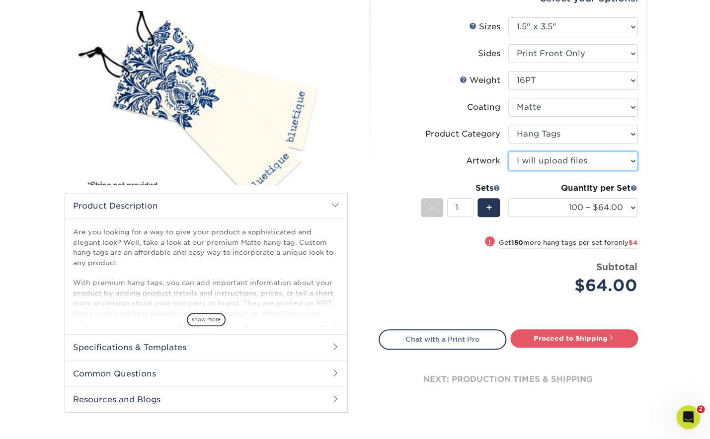
scroll to position [120, 0]
